Goal: Task Accomplishment & Management: Use online tool/utility

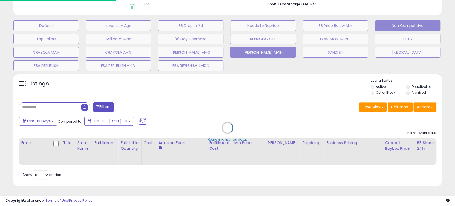
scroll to position [152, 0]
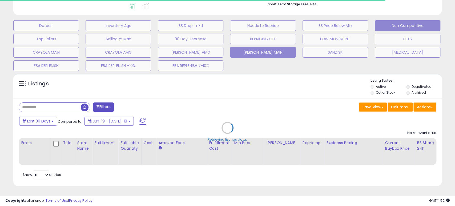
type input "*****"
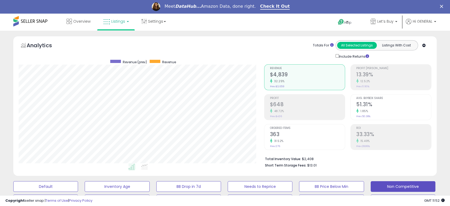
scroll to position [109, 245]
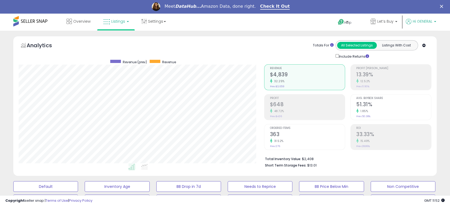
click at [427, 24] on p "Hi GENERAL" at bounding box center [421, 22] width 30 height 7
click at [425, 54] on link "Logout" at bounding box center [426, 55] width 12 height 5
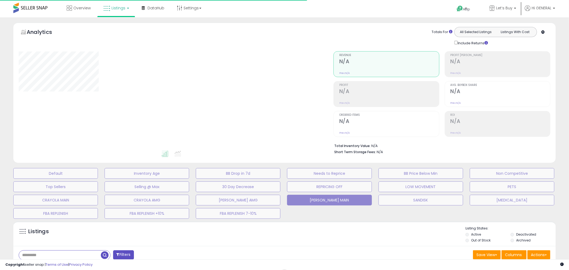
click at [111, 8] on span "Listings" at bounding box center [118, 7] width 14 height 5
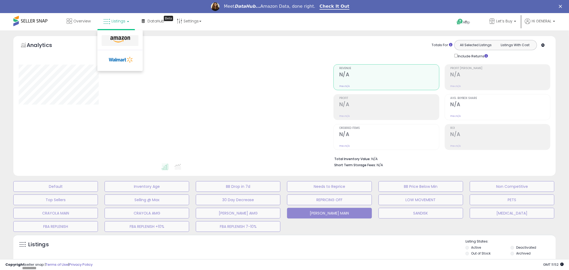
type input "*****"
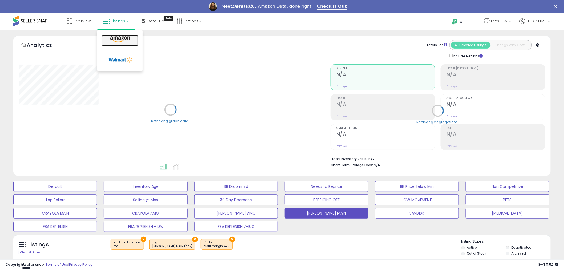
click at [119, 38] on icon at bounding box center [119, 39] width 23 height 7
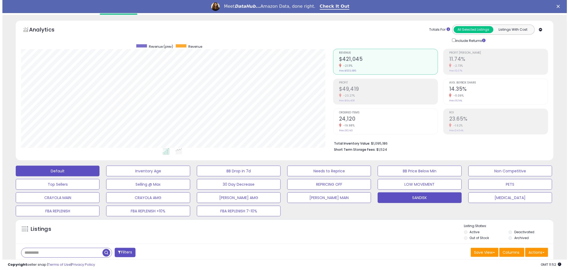
scroll to position [30, 0]
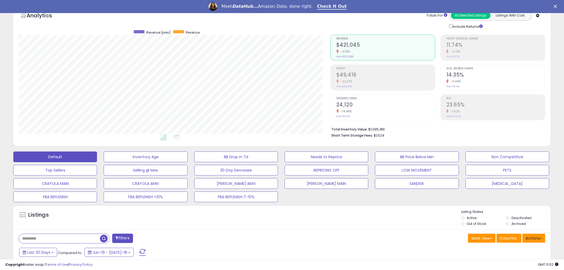
click at [536, 235] on button "Actions" at bounding box center [533, 238] width 23 height 9
click at [510, 250] on link "Import" at bounding box center [512, 249] width 58 height 8
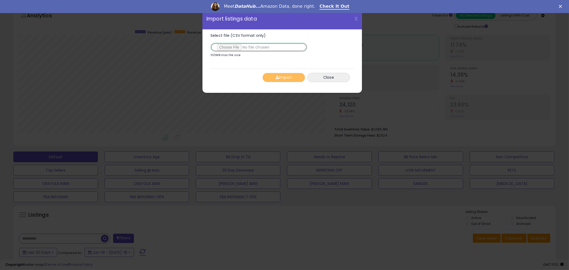
click at [242, 48] on input "Select file (CSV format only)" at bounding box center [258, 47] width 97 height 9
type input "**********"
click at [291, 77] on button "Import" at bounding box center [283, 77] width 43 height 9
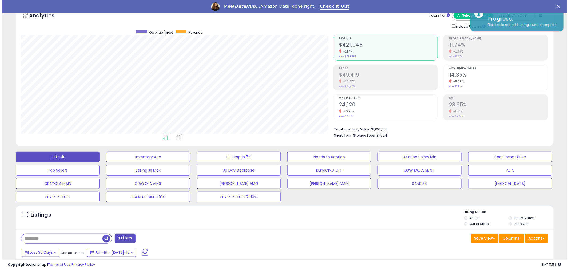
scroll to position [266456, 266253]
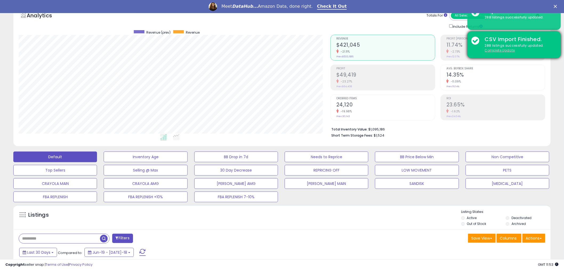
click at [507, 50] on u "Complete Update" at bounding box center [500, 50] width 30 height 5
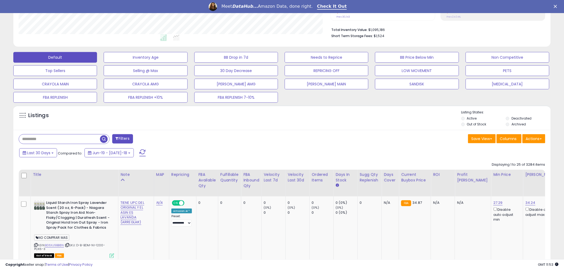
scroll to position [118, 0]
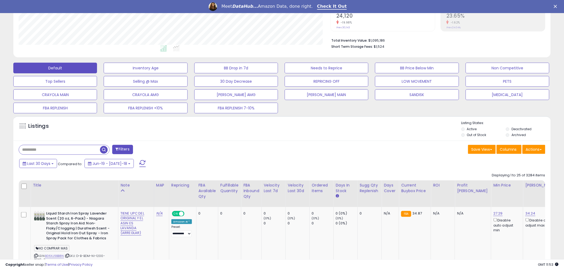
click at [351, 155] on div "Save View Save As New View Columns Actions Import" at bounding box center [415, 150] width 267 height 10
